Goal: Task Accomplishment & Management: Complete application form

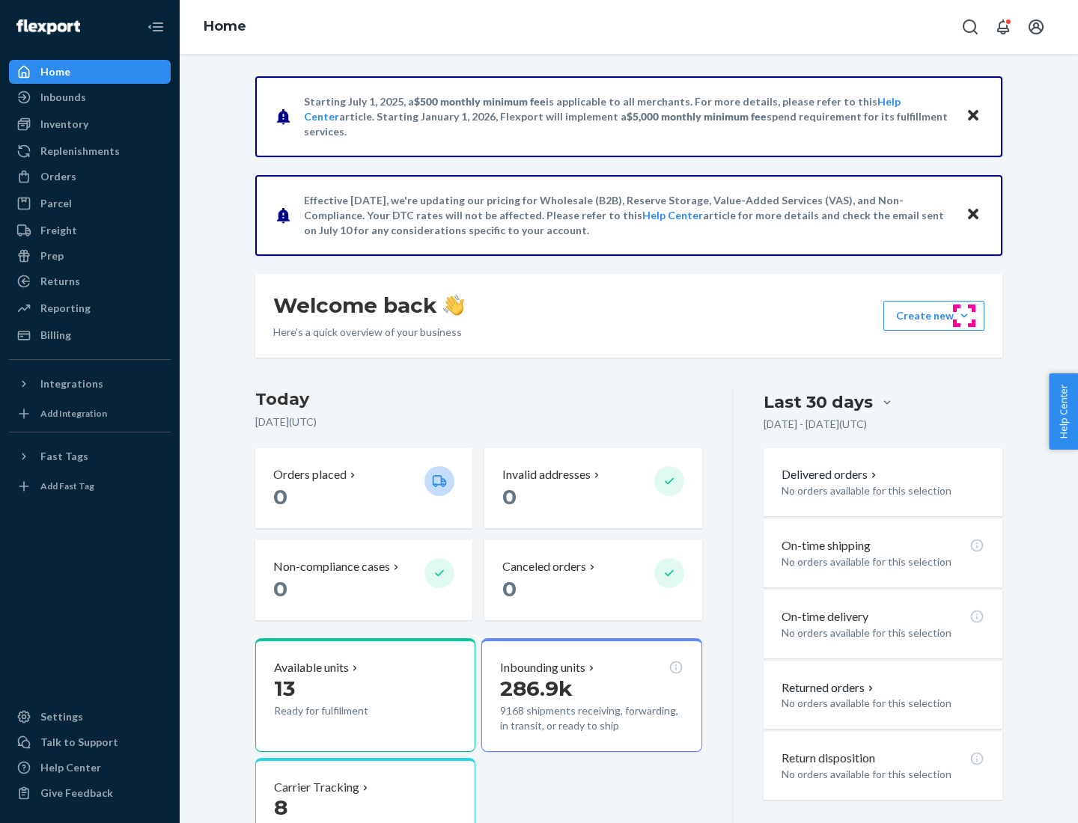
click at [964, 316] on button "Create new Create new inbound Create new order Create new product" at bounding box center [933, 316] width 101 height 30
click at [90, 97] on div "Inbounds" at bounding box center [89, 97] width 159 height 21
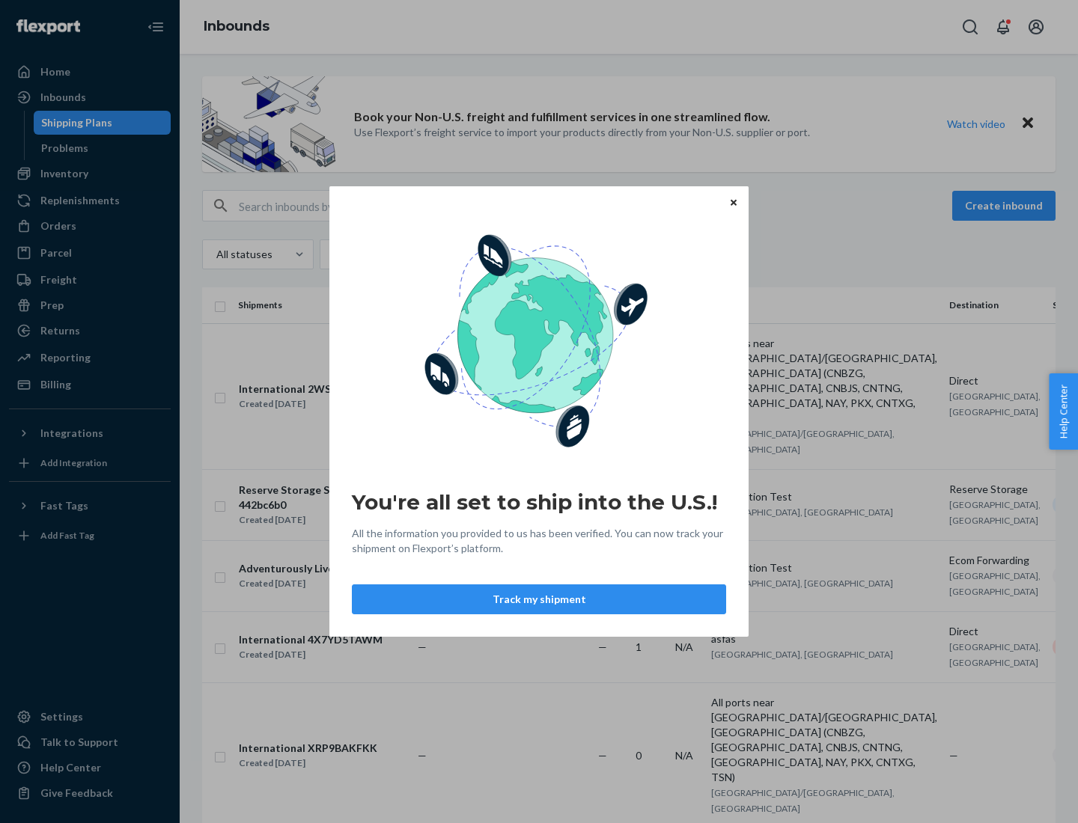
click at [539, 600] on button "Track my shipment" at bounding box center [539, 600] width 374 height 30
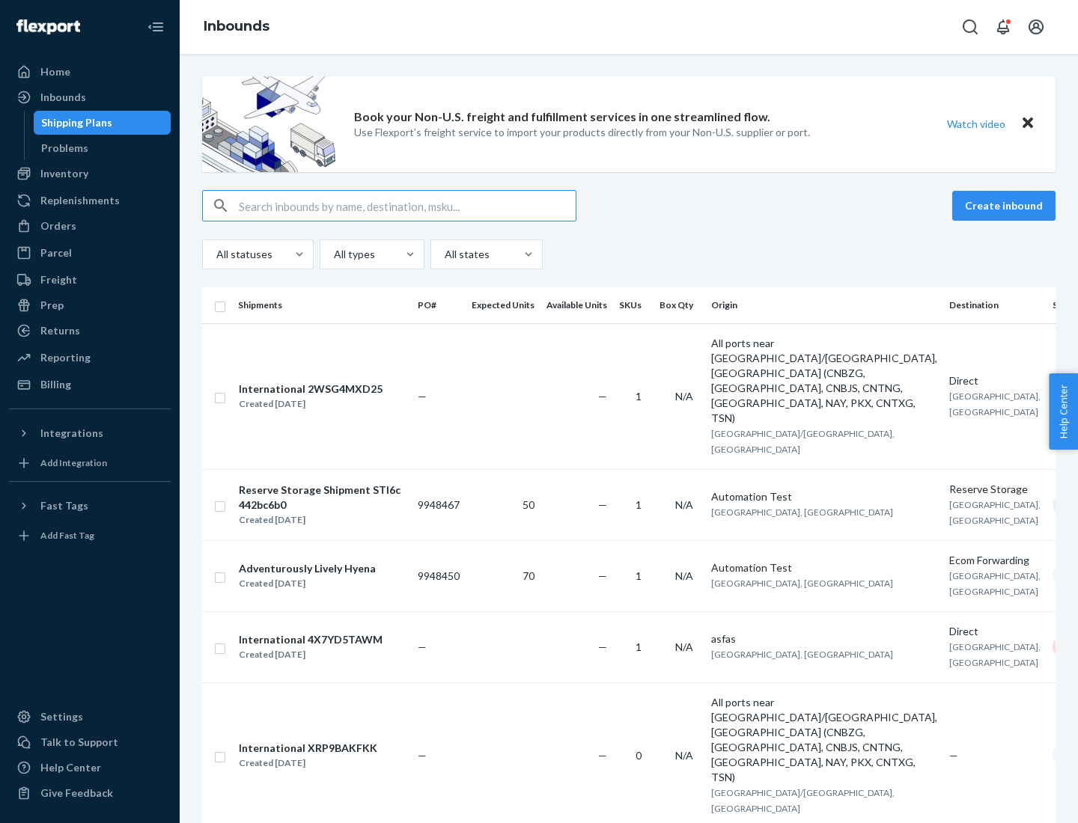
click at [1006, 206] on button "Create inbound" at bounding box center [1003, 206] width 103 height 30
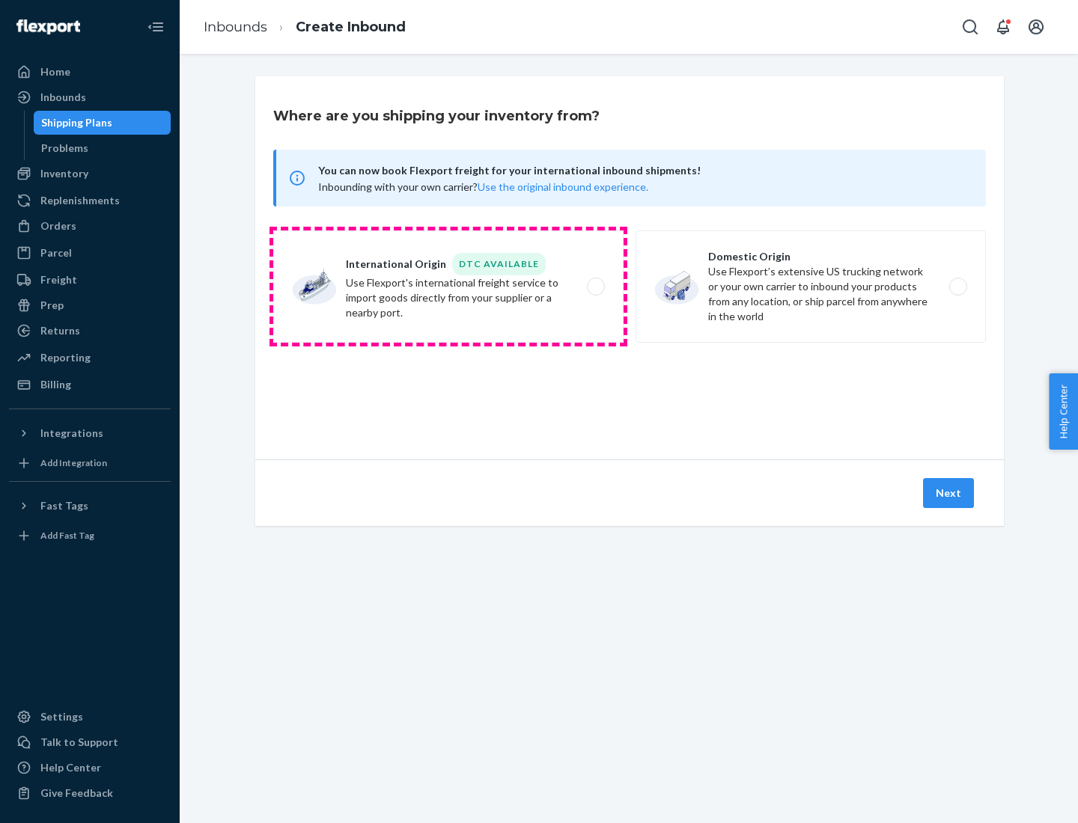
click at [448, 287] on label "International Origin DTC Available Use Flexport's international freight service…" at bounding box center [448, 287] width 350 height 112
click at [595, 287] on input "International Origin DTC Available Use Flexport's international freight service…" at bounding box center [600, 287] width 10 height 10
radio input "true"
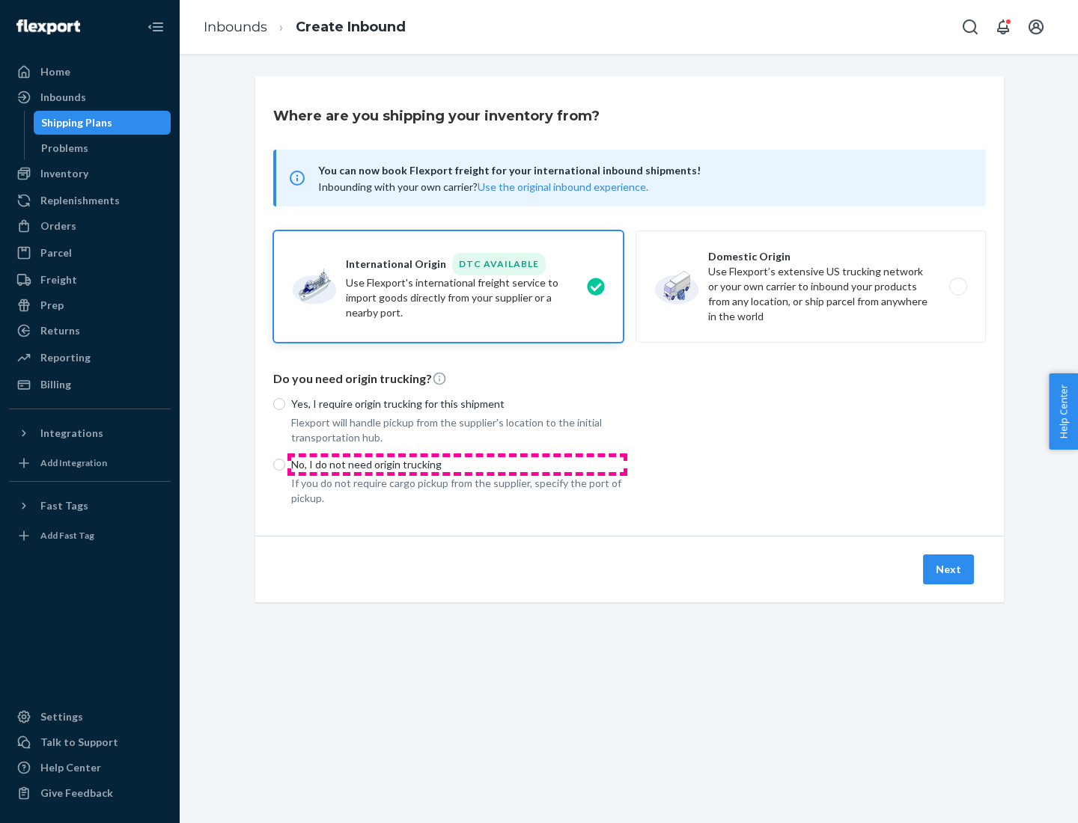
click at [457, 464] on p "No, I do not need origin trucking" at bounding box center [457, 464] width 332 height 15
click at [285, 464] on input "No, I do not need origin trucking" at bounding box center [279, 465] width 12 height 12
radio input "true"
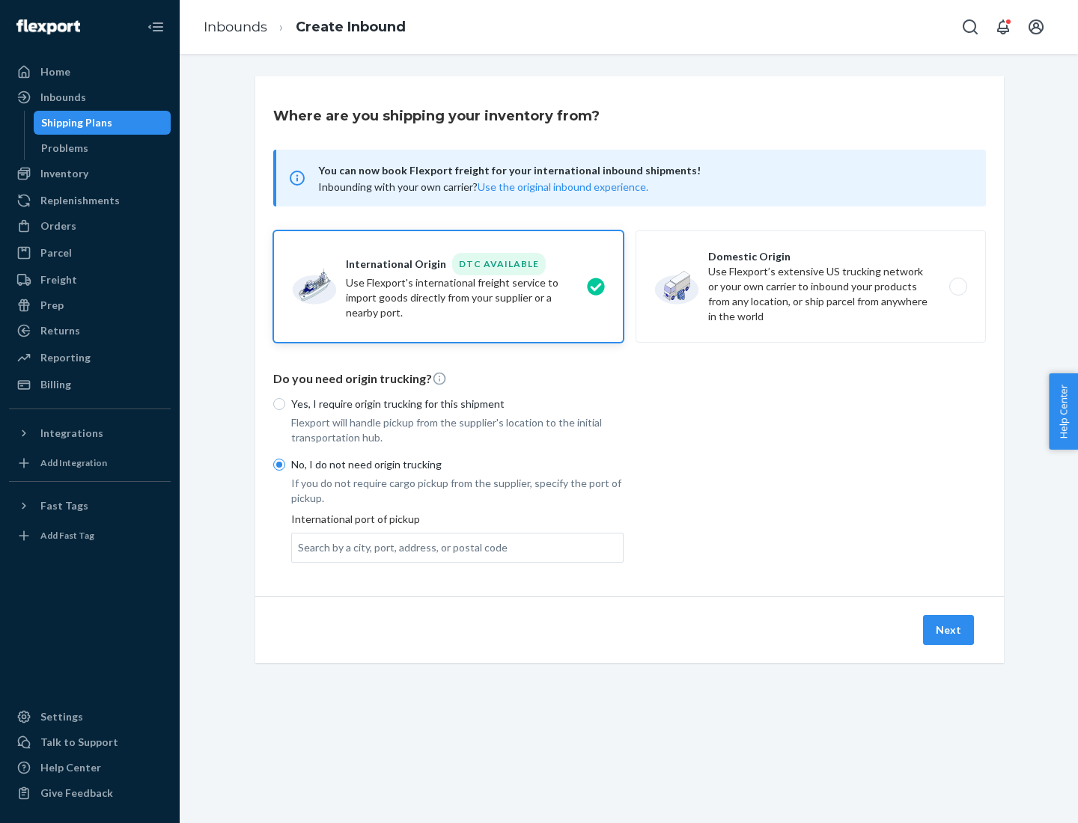
click at [399, 547] on div "Search by a city, port, address, or postal code" at bounding box center [403, 547] width 210 height 15
click at [299, 547] on input "Search by a city, port, address, or postal code" at bounding box center [298, 547] width 1 height 15
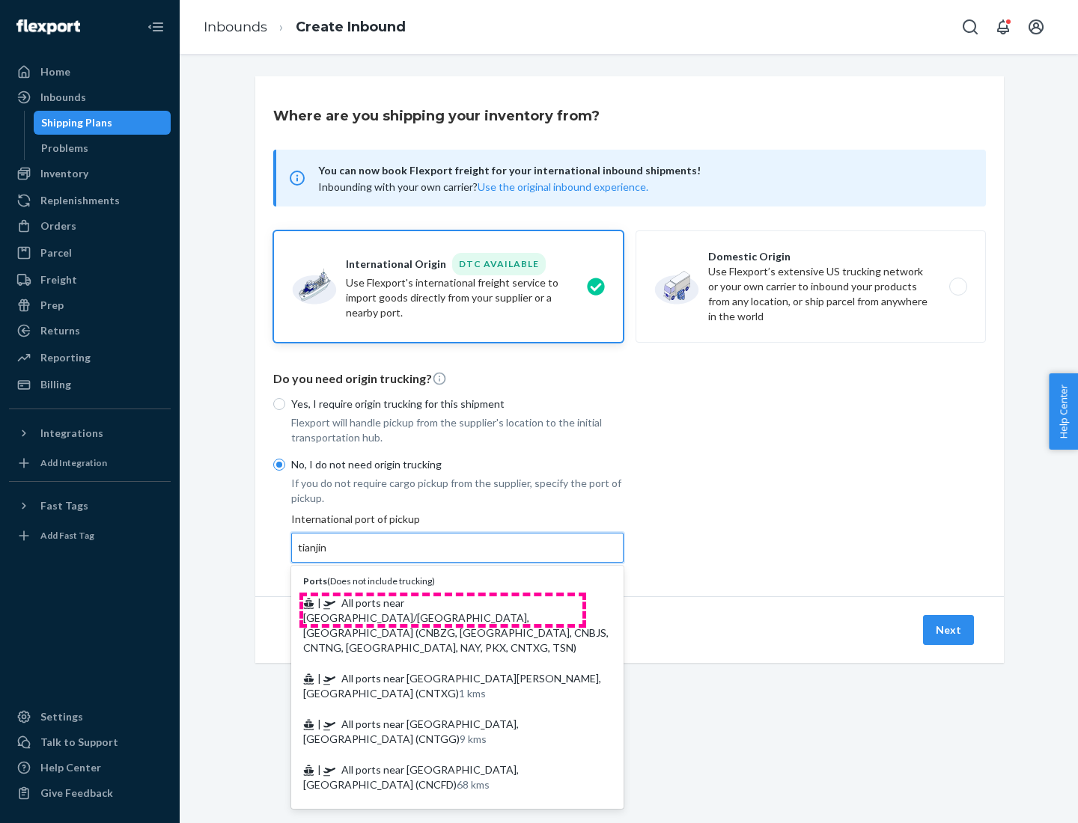
click at [442, 603] on span "| All ports near [GEOGRAPHIC_DATA]/[GEOGRAPHIC_DATA], [GEOGRAPHIC_DATA] (CNBZG,…" at bounding box center [455, 626] width 305 height 58
click at [329, 555] on input "tianjin" at bounding box center [313, 547] width 31 height 15
type input "All ports near [GEOGRAPHIC_DATA]/[GEOGRAPHIC_DATA], [GEOGRAPHIC_DATA] (CNBZG, […"
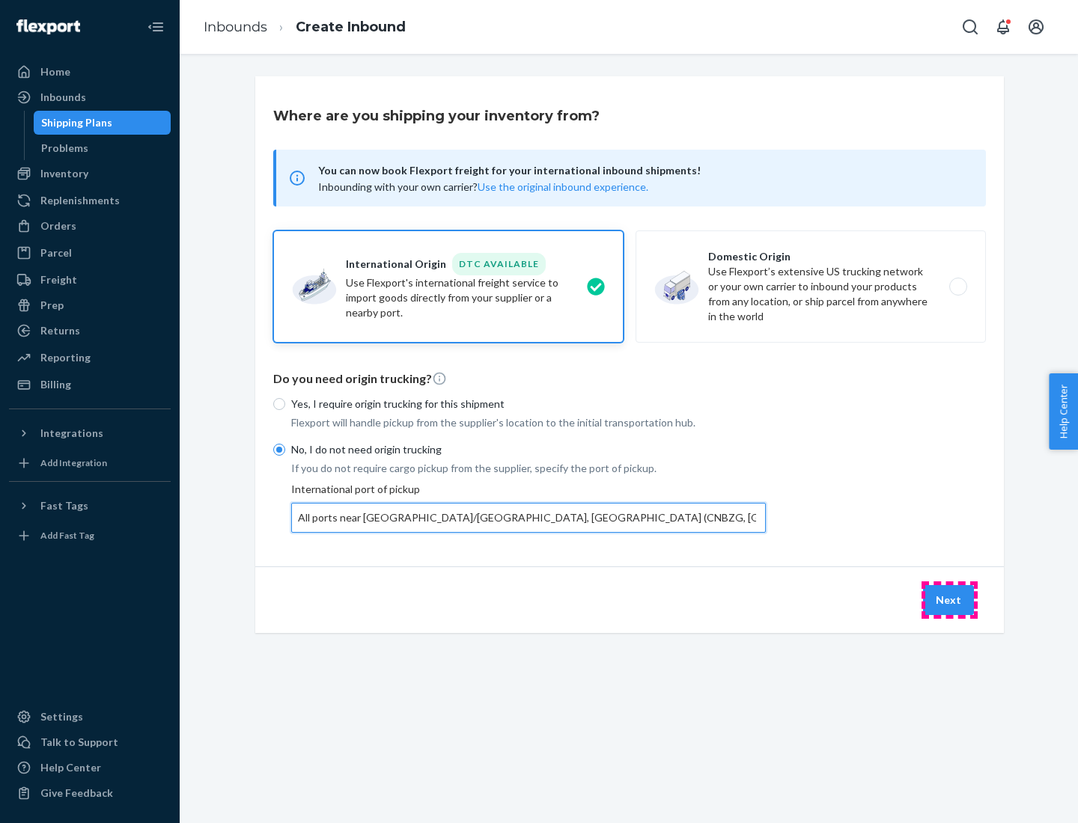
click at [949, 600] on button "Next" at bounding box center [948, 600] width 51 height 30
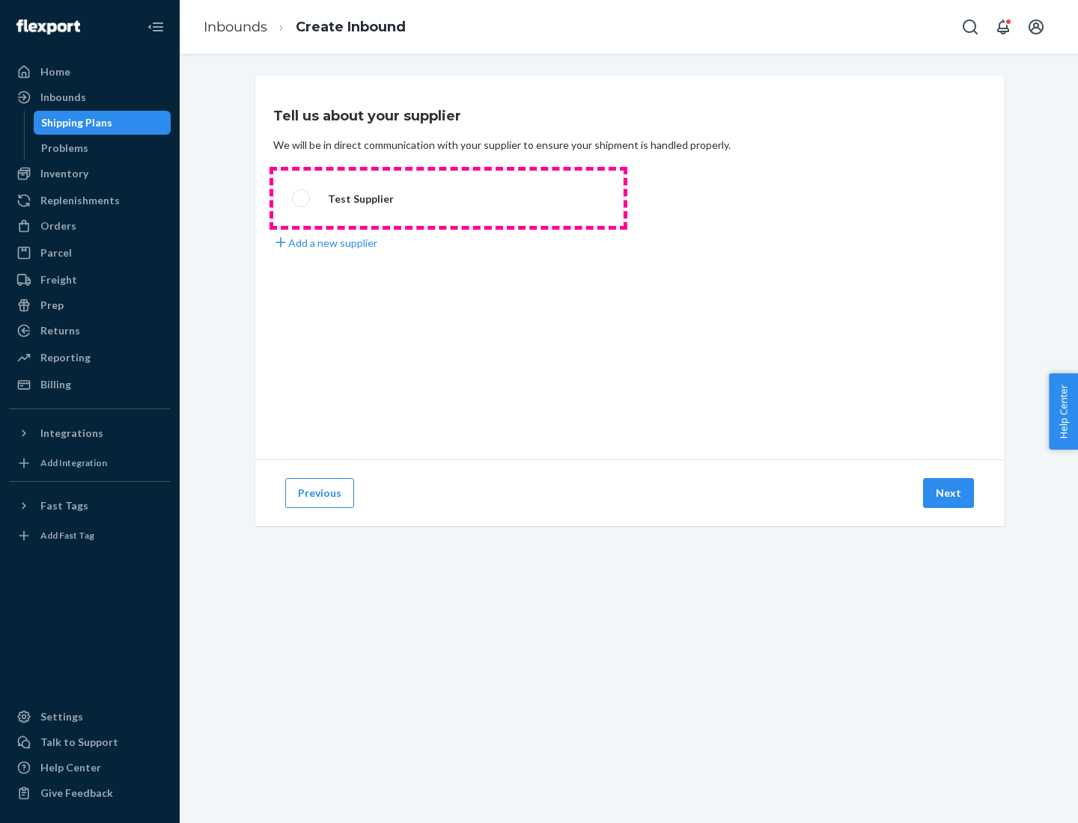
click at [448, 198] on label "Test Supplier" at bounding box center [448, 198] width 350 height 55
click at [302, 198] on input "Test Supplier" at bounding box center [297, 199] width 10 height 10
radio input "true"
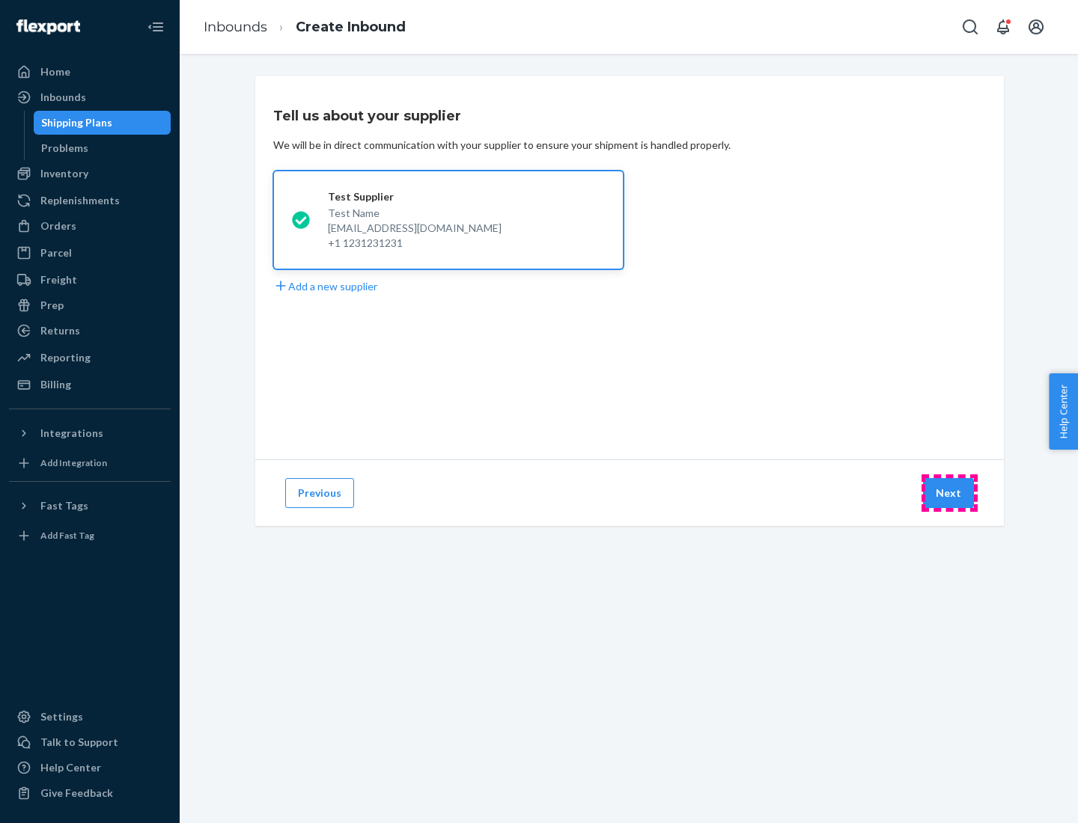
click at [949, 493] on button "Next" at bounding box center [948, 493] width 51 height 30
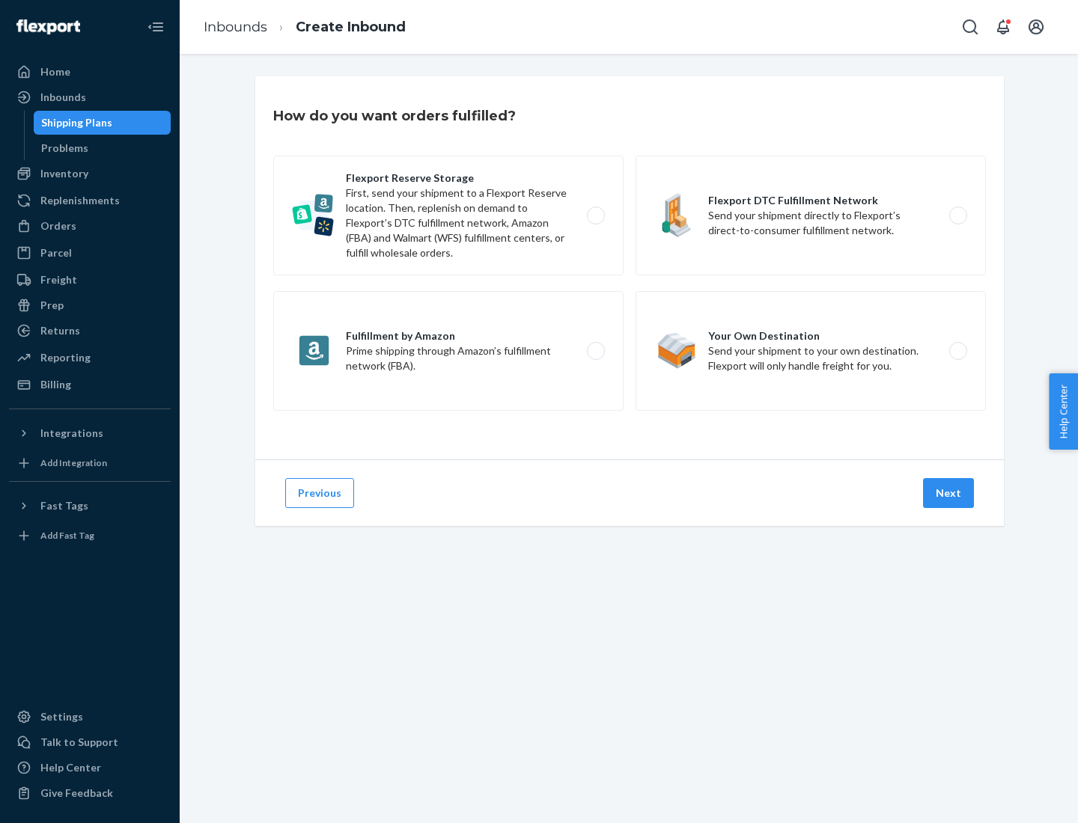
click at [448, 216] on label "Flexport Reserve Storage First, send your shipment to a Flexport Reserve locati…" at bounding box center [448, 216] width 350 height 120
click at [595, 216] on input "Flexport Reserve Storage First, send your shipment to a Flexport Reserve locati…" at bounding box center [600, 216] width 10 height 10
radio input "true"
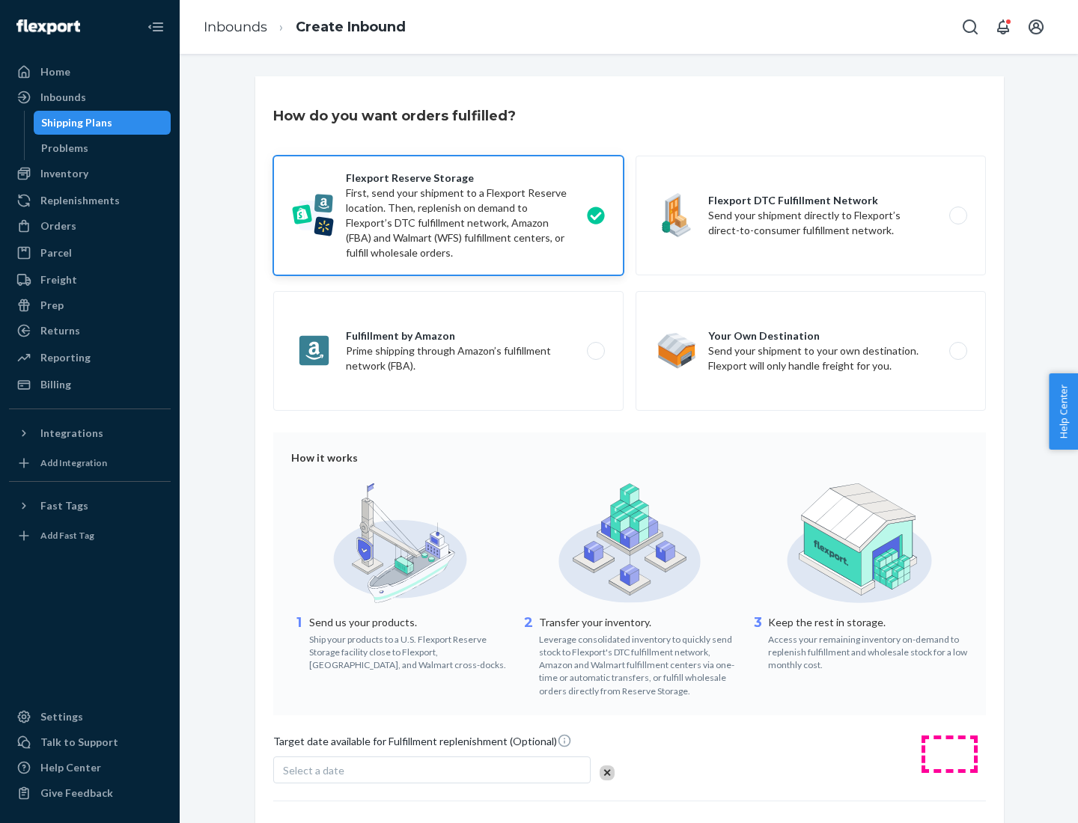
scroll to position [123, 0]
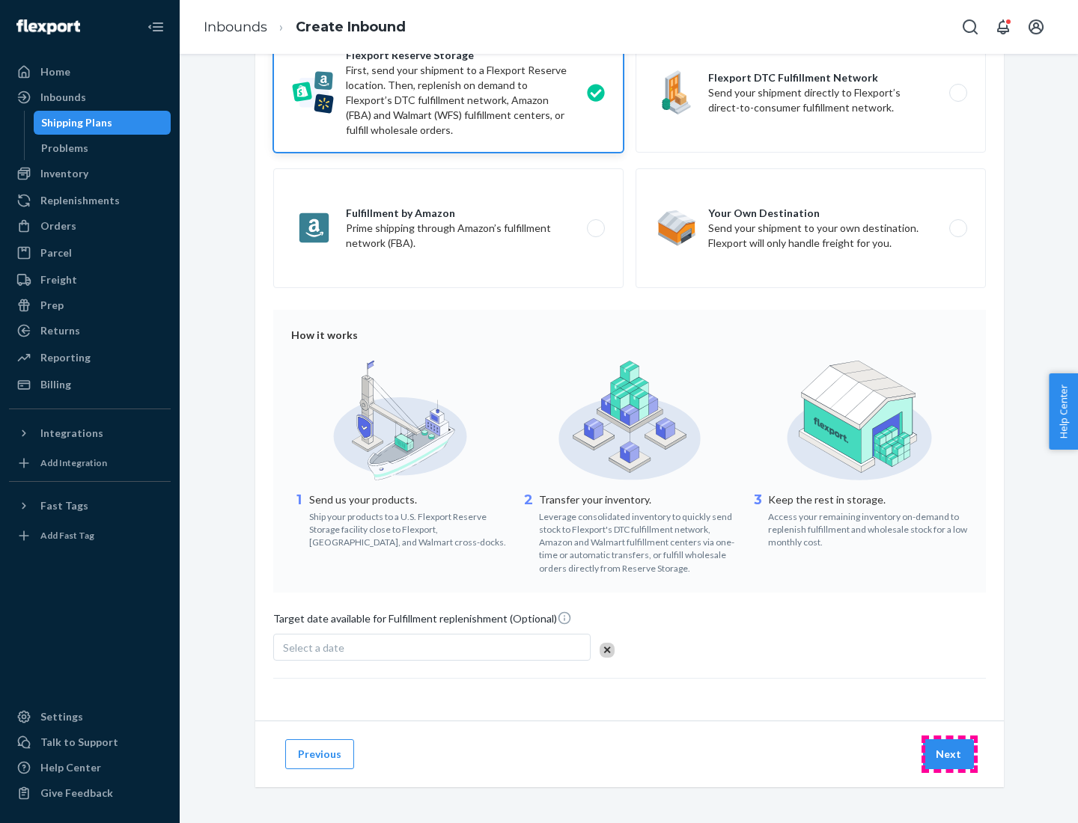
click at [949, 754] on button "Next" at bounding box center [948, 754] width 51 height 30
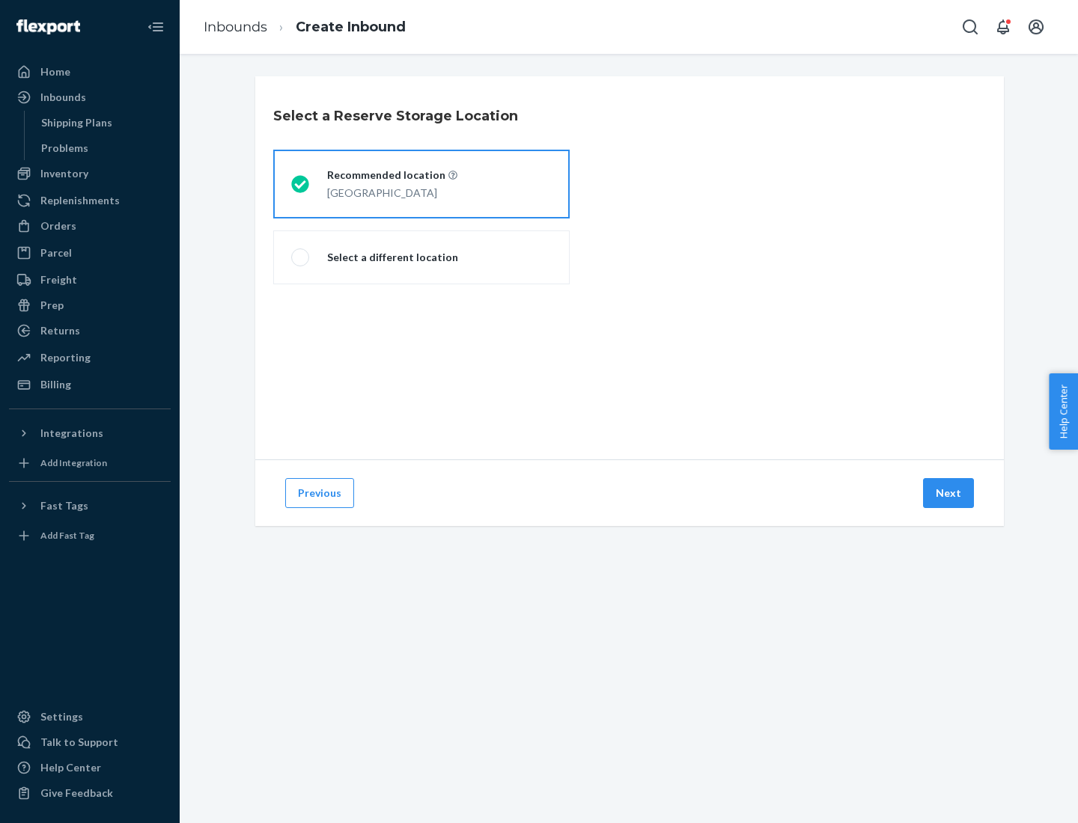
click at [421, 184] on div "[GEOGRAPHIC_DATA]" at bounding box center [392, 192] width 130 height 18
click at [301, 184] on input "Recommended location [GEOGRAPHIC_DATA]" at bounding box center [296, 185] width 10 height 10
click at [949, 493] on button "Next" at bounding box center [948, 493] width 51 height 30
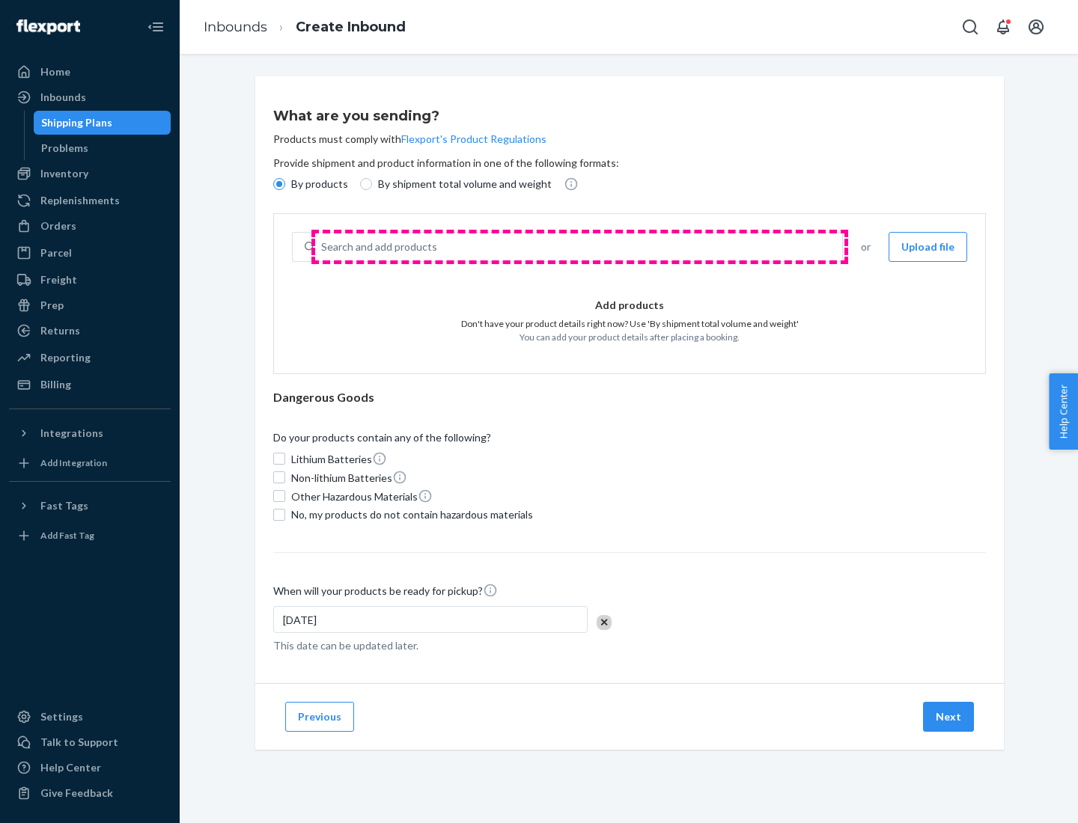
click at [579, 247] on div "Search and add products" at bounding box center [578, 247] width 527 height 27
click at [323, 247] on input "Search and add products" at bounding box center [321, 247] width 1 height 15
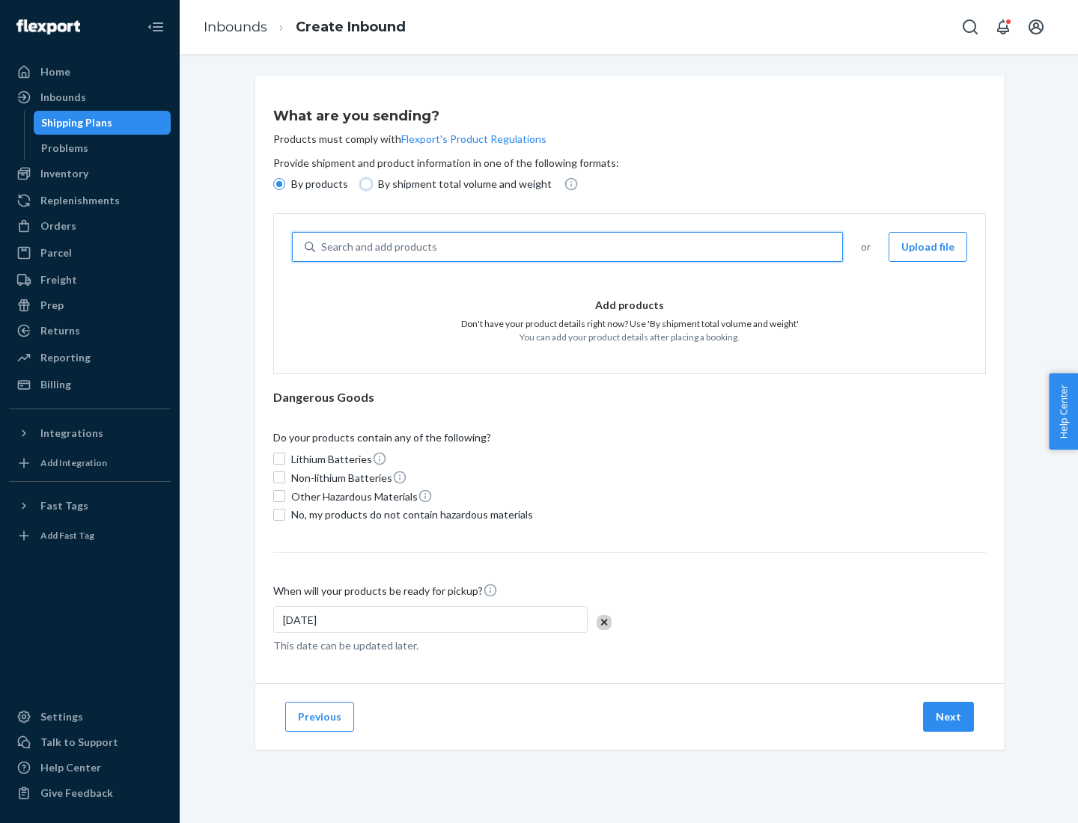
click at [364, 184] on input "By shipment total volume and weight" at bounding box center [366, 184] width 12 height 12
radio input "true"
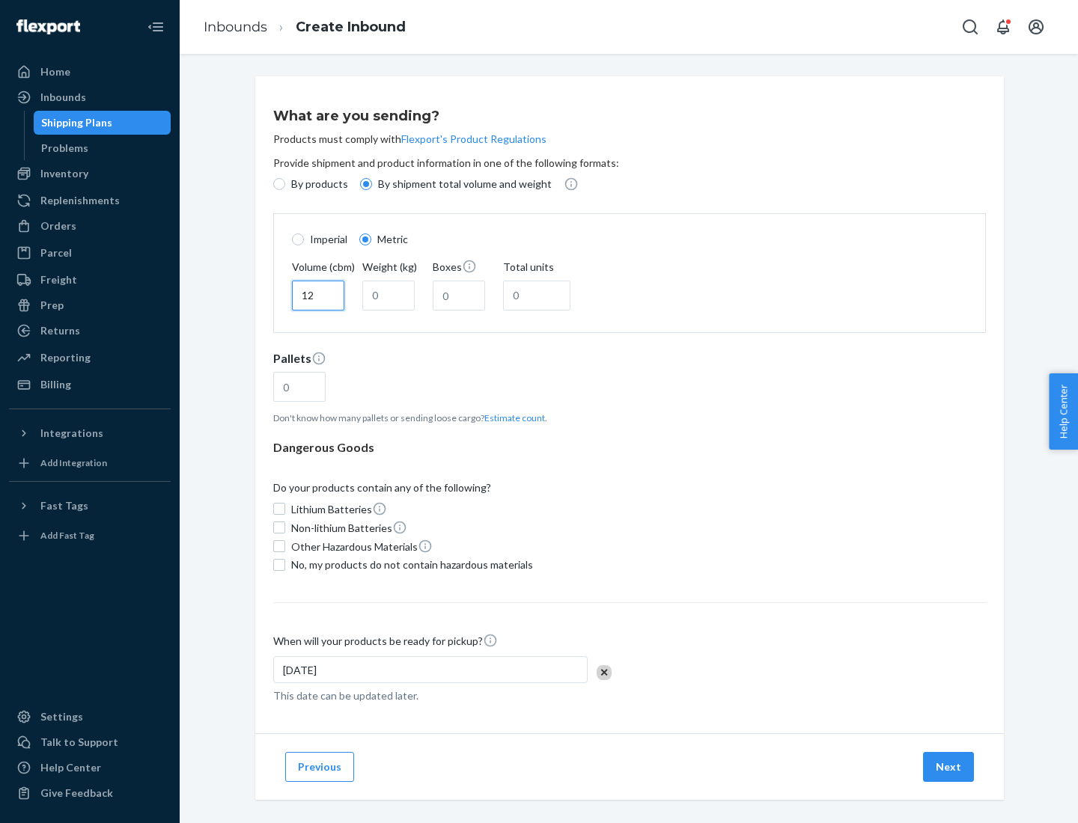
type input "12"
type input "22"
type input "222"
type input "121"
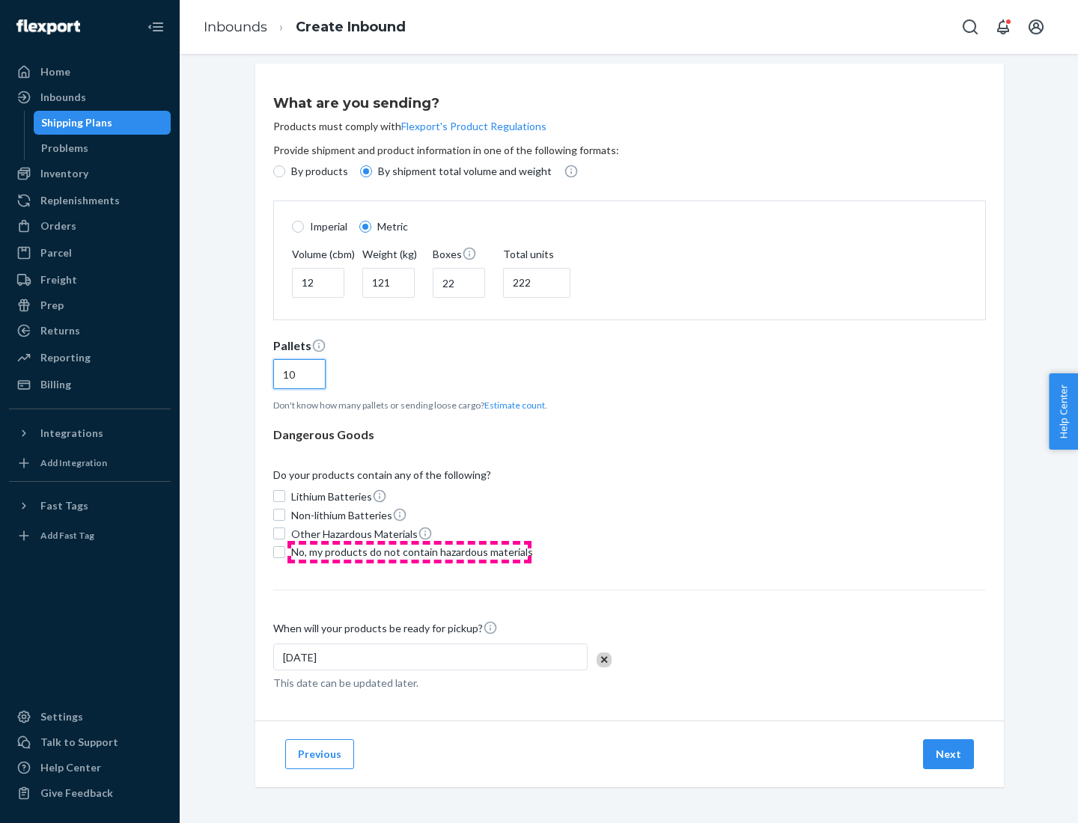
type input "10"
click at [409, 552] on span "No, my products do not contain hazardous materials" at bounding box center [412, 552] width 242 height 15
click at [285, 552] on input "No, my products do not contain hazardous materials" at bounding box center [279, 552] width 12 height 12
checkbox input "true"
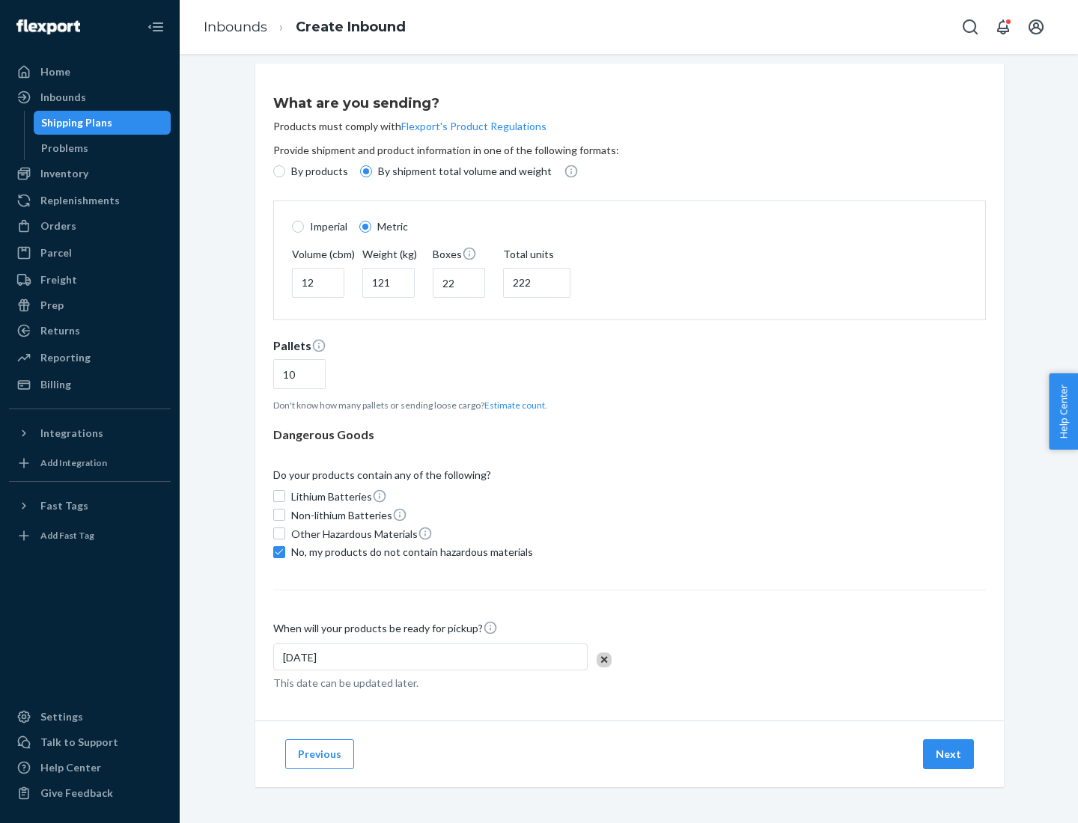
click at [949, 754] on button "Next" at bounding box center [948, 754] width 51 height 30
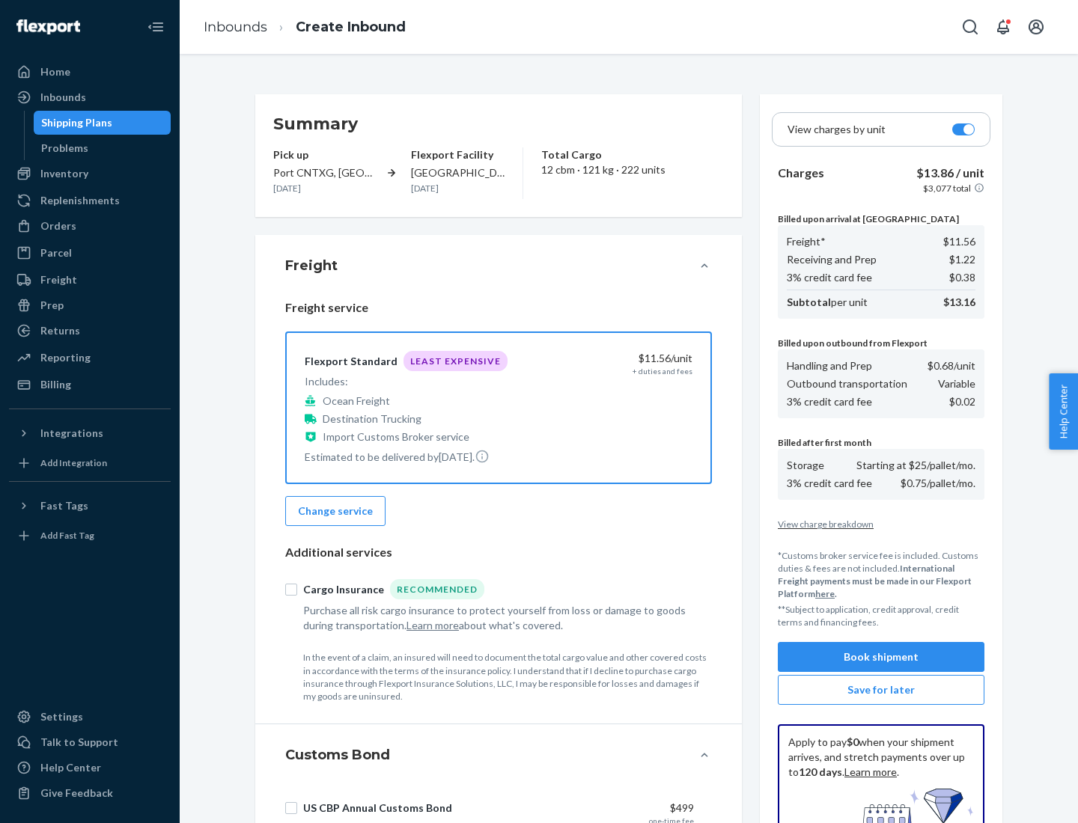
scroll to position [219, 0]
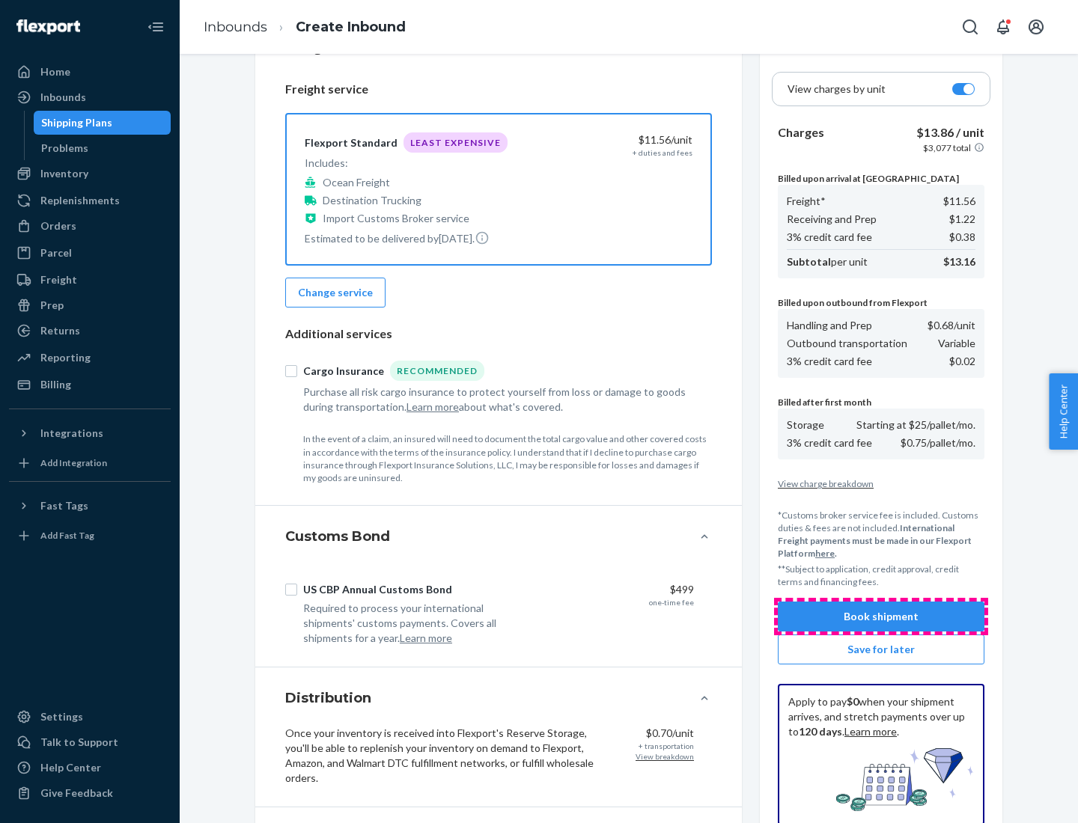
click at [881, 617] on button "Book shipment" at bounding box center [881, 617] width 207 height 30
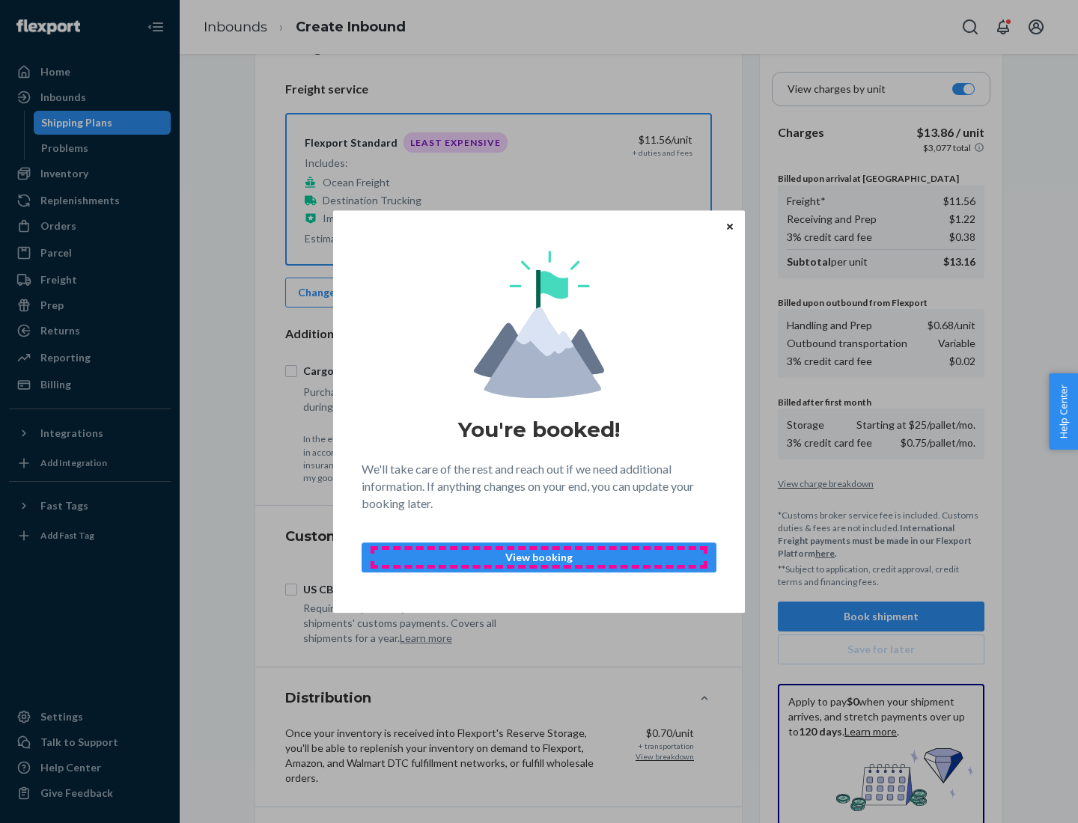
click at [539, 557] on p "View booking" at bounding box center [538, 557] width 329 height 15
